Goal: Find contact information: Find contact information

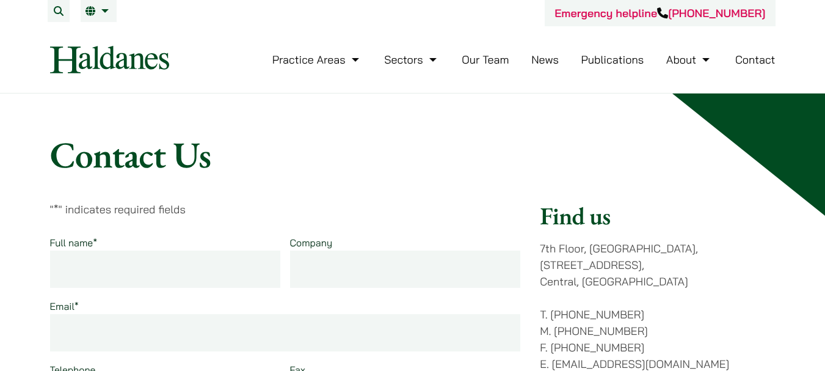
click at [477, 59] on link "Our Team" at bounding box center [485, 60] width 47 height 14
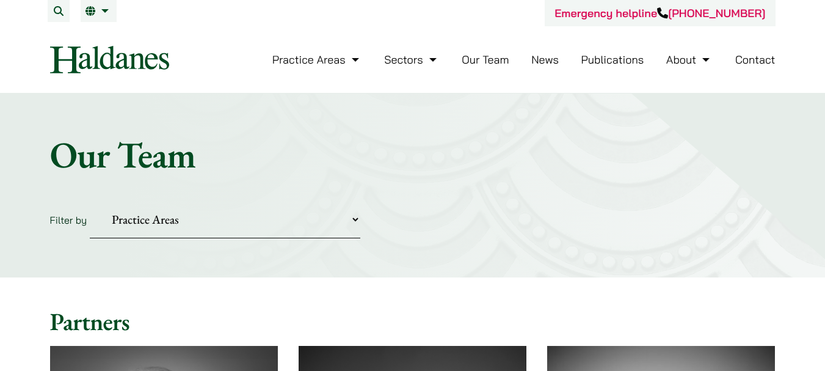
scroll to position [122, 0]
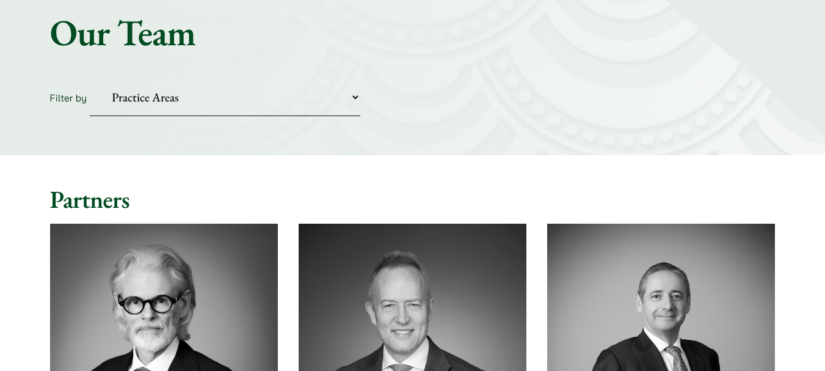
click at [354, 98] on select "Practice Areas Antitrust and Competition Civil Litigation & Dispute Resolution …" at bounding box center [225, 97] width 271 height 37
select select "intellectual-property"
click at [90, 79] on select "Practice Areas Antitrust and Competition Civil Litigation & Dispute Resolution …" at bounding box center [225, 97] width 271 height 37
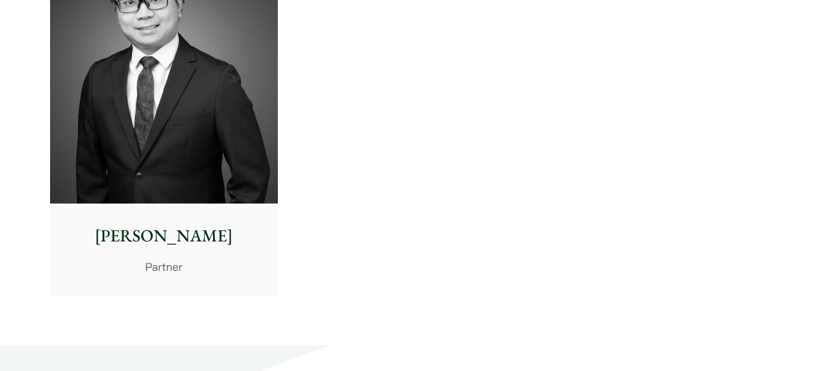
scroll to position [489, 0]
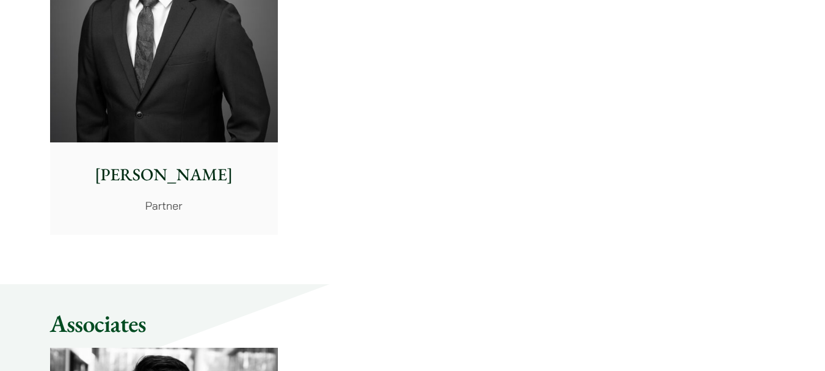
click at [156, 158] on div "Anthony Leung Partner" at bounding box center [164, 187] width 228 height 91
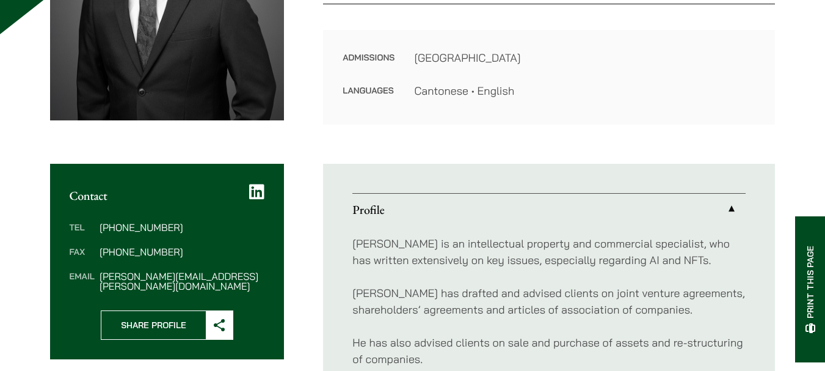
scroll to position [367, 0]
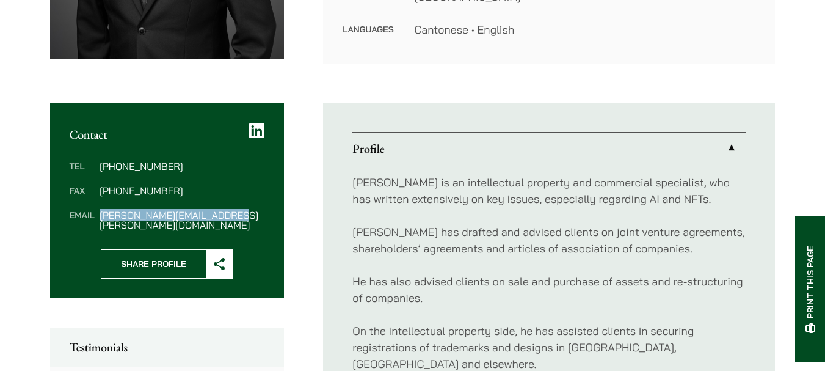
drag, startPoint x: 244, startPoint y: 216, endPoint x: 101, endPoint y: 214, distance: 143.6
click at [101, 214] on dd "anthony.leung@haldanes.com" at bounding box center [182, 220] width 165 height 20
copy dd "anthony.leung@haldanes.com"
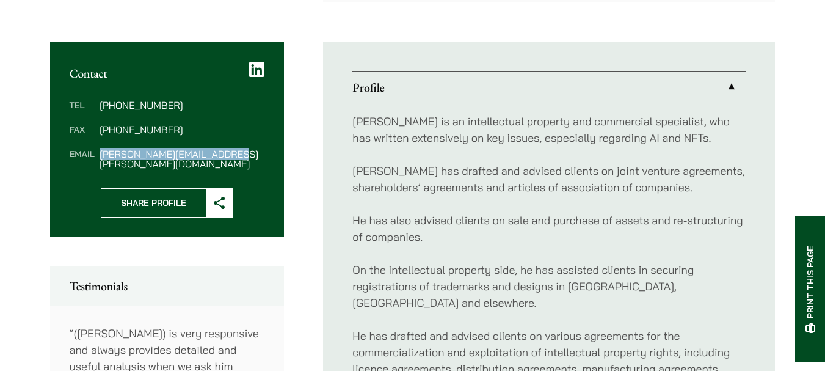
scroll to position [489, 0]
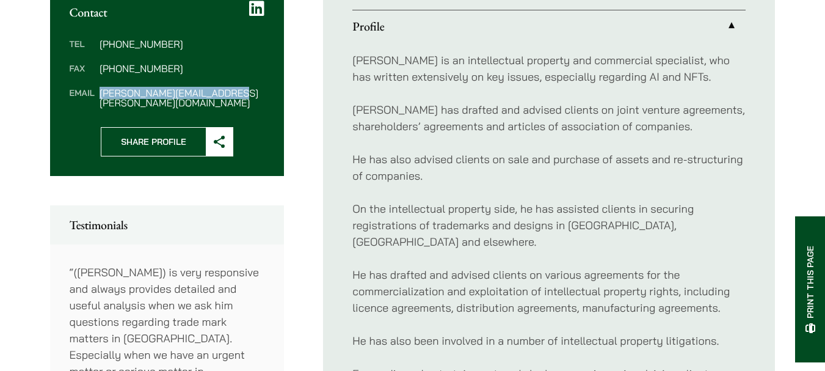
click at [91, 264] on p "“(Anthony) is very responsive and always provides detailed and useful analysis …" at bounding box center [168, 346] width 196 height 165
